Goal: Information Seeking & Learning: Learn about a topic

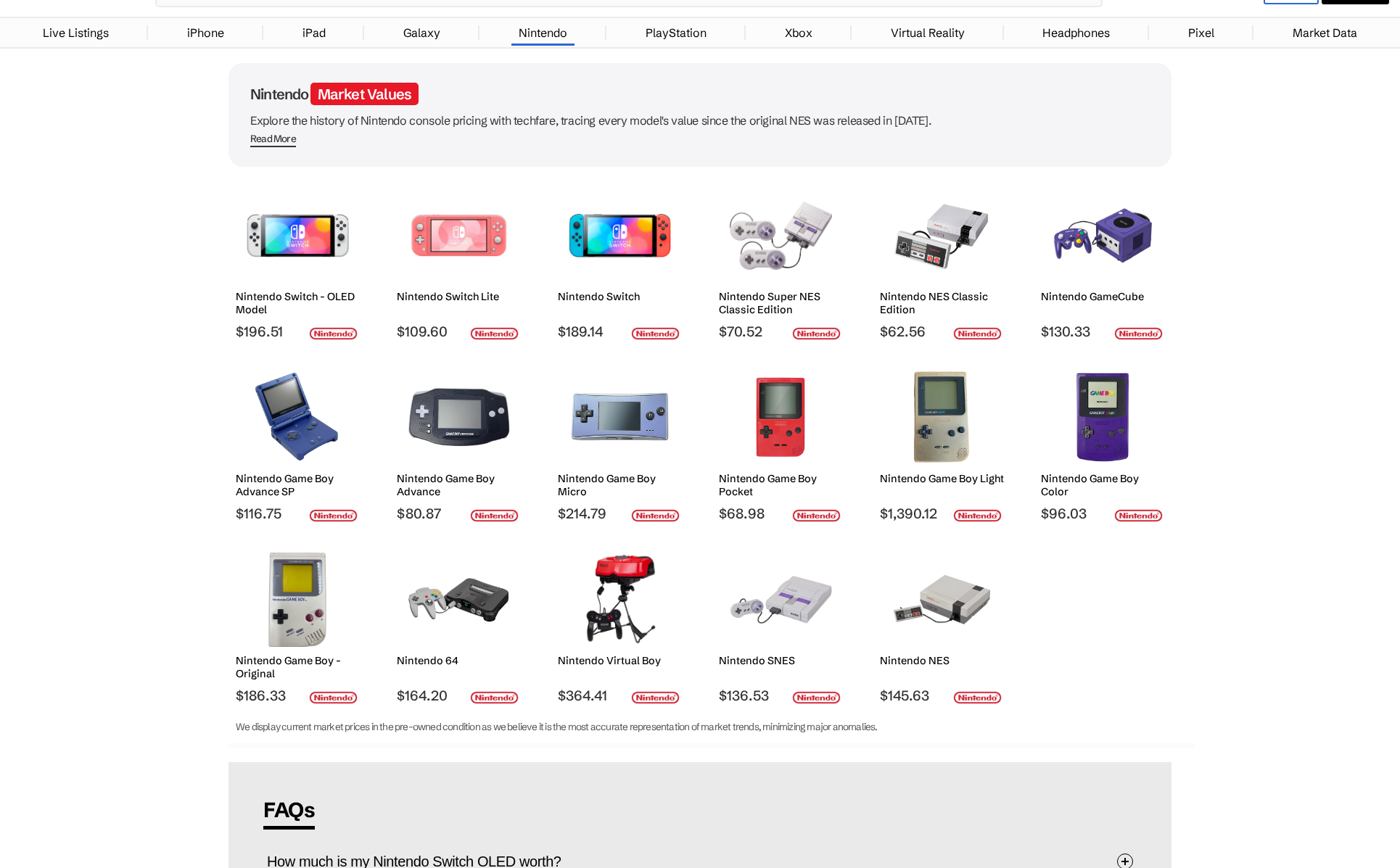
scroll to position [217, 0]
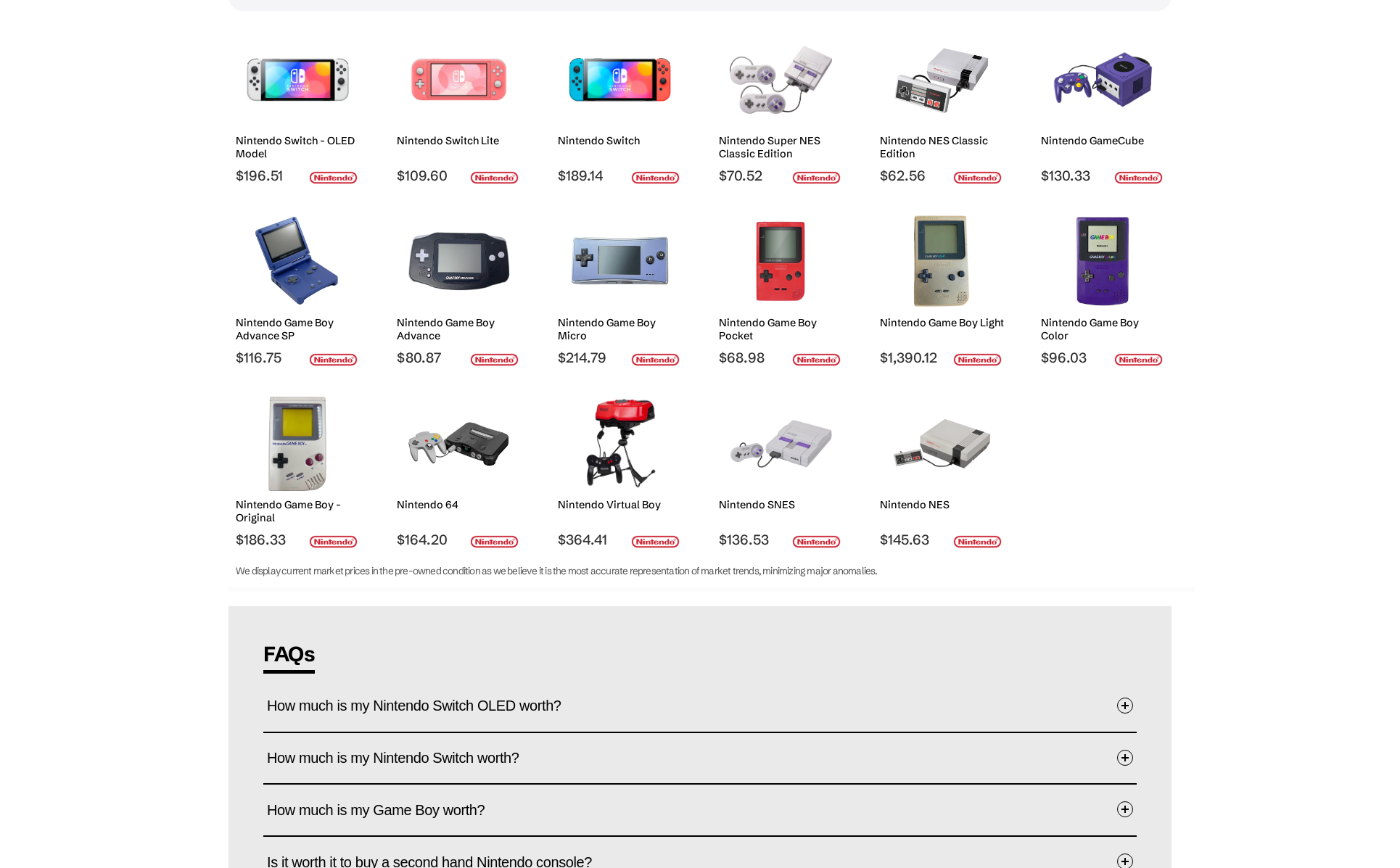
click at [946, 456] on img at bounding box center [942, 444] width 102 height 95
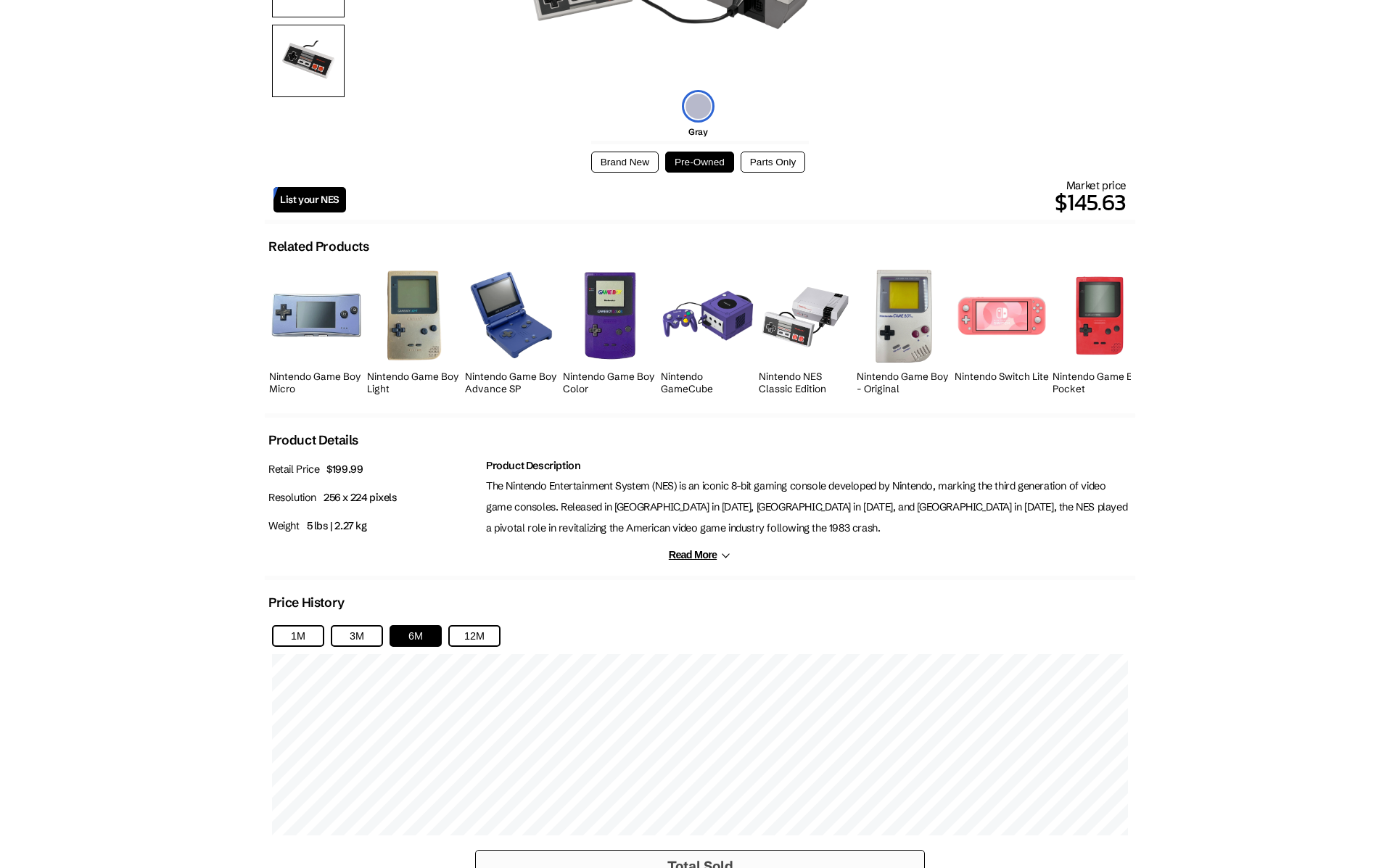
scroll to position [362, 0]
click at [800, 385] on h2 "Nintendo NES Classic Edition" at bounding box center [805, 382] width 95 height 25
